Goal: Transaction & Acquisition: Purchase product/service

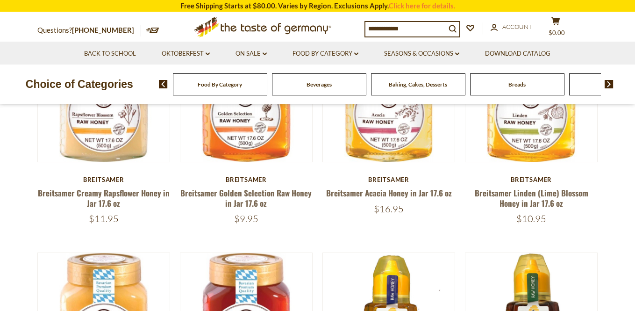
scroll to position [187, 0]
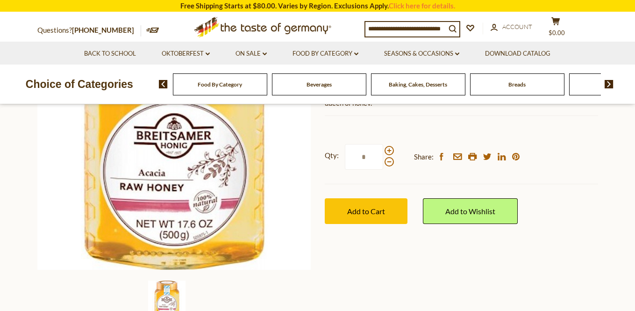
scroll to position [281, 0]
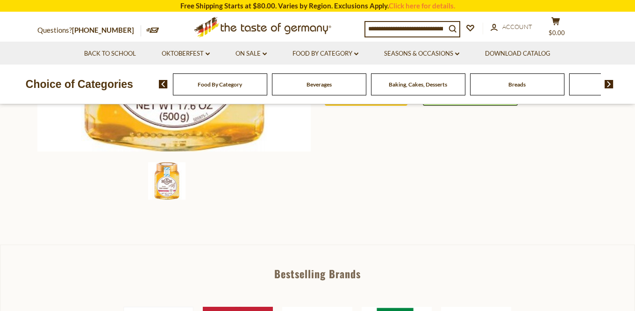
click at [391, 37] on span at bounding box center [389, 32] width 9 height 9
click at [383, 51] on input "*" at bounding box center [364, 39] width 38 height 26
click at [391, 37] on span at bounding box center [389, 32] width 9 height 9
click at [383, 51] on input "*" at bounding box center [364, 39] width 38 height 26
type input "*"
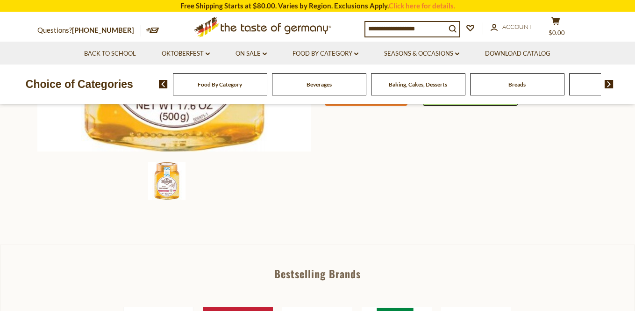
click at [368, 97] on span "Add to Cart" at bounding box center [366, 92] width 38 height 9
click at [560, 19] on icon at bounding box center [556, 21] width 8 height 8
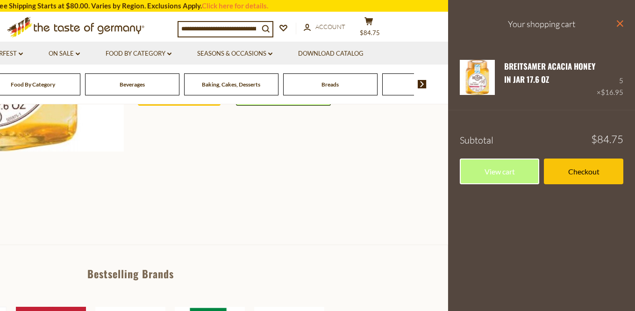
click at [617, 27] on icon "close" at bounding box center [620, 23] width 7 height 7
